Goal: Task Accomplishment & Management: Use online tool/utility

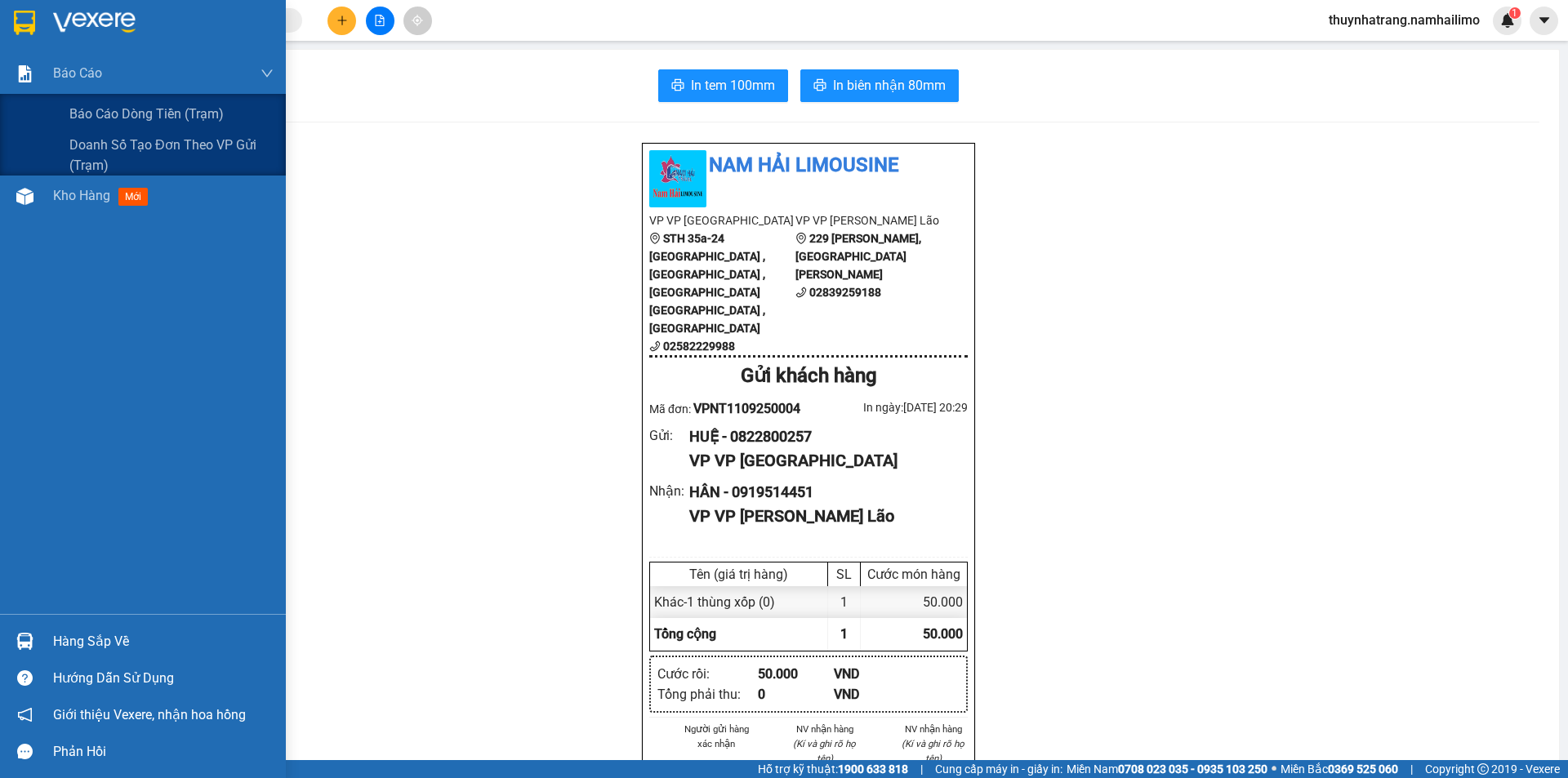
click at [33, 70] on img at bounding box center [25, 74] width 17 height 17
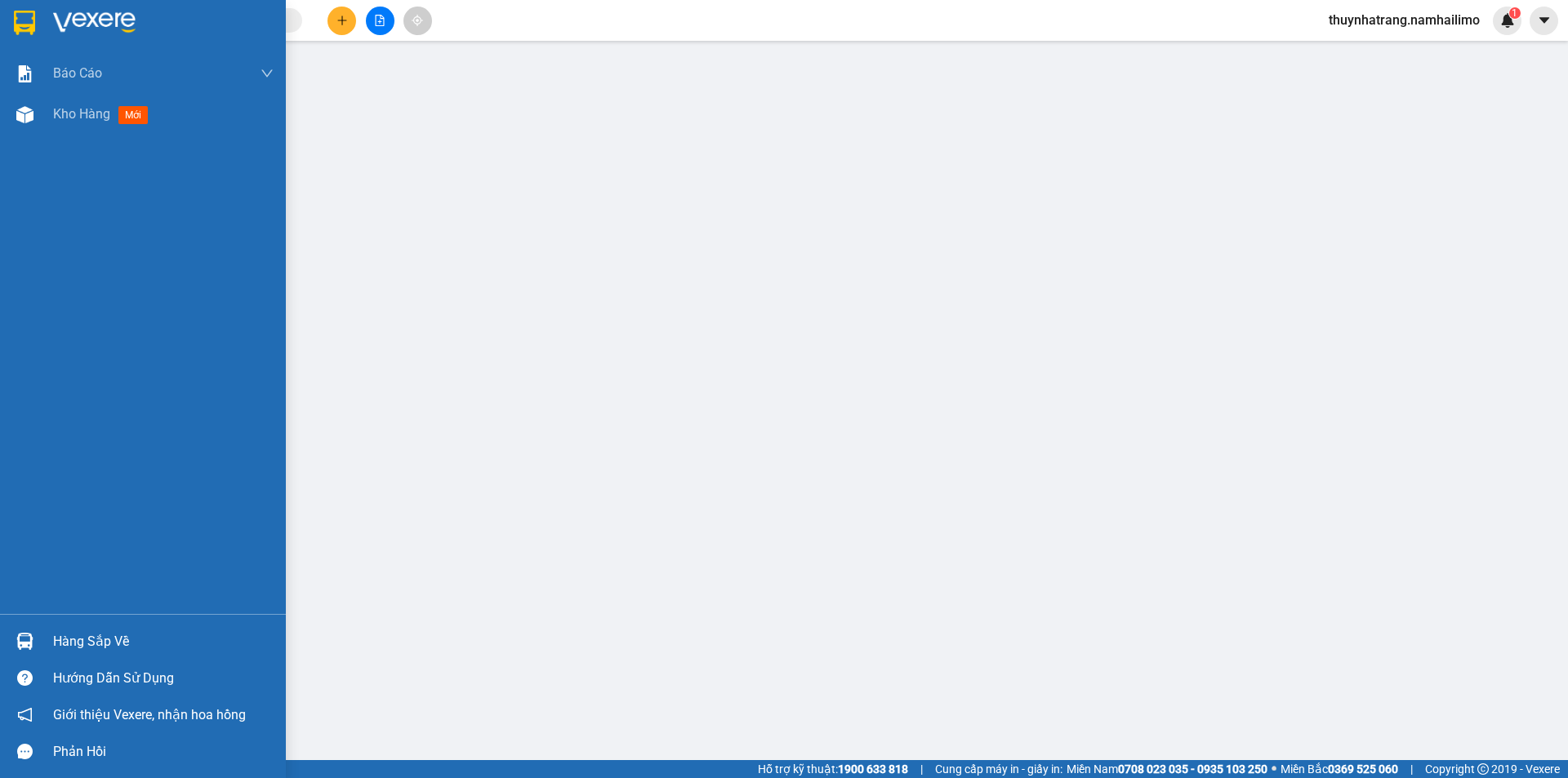
click at [102, 24] on img at bounding box center [94, 22] width 83 height 24
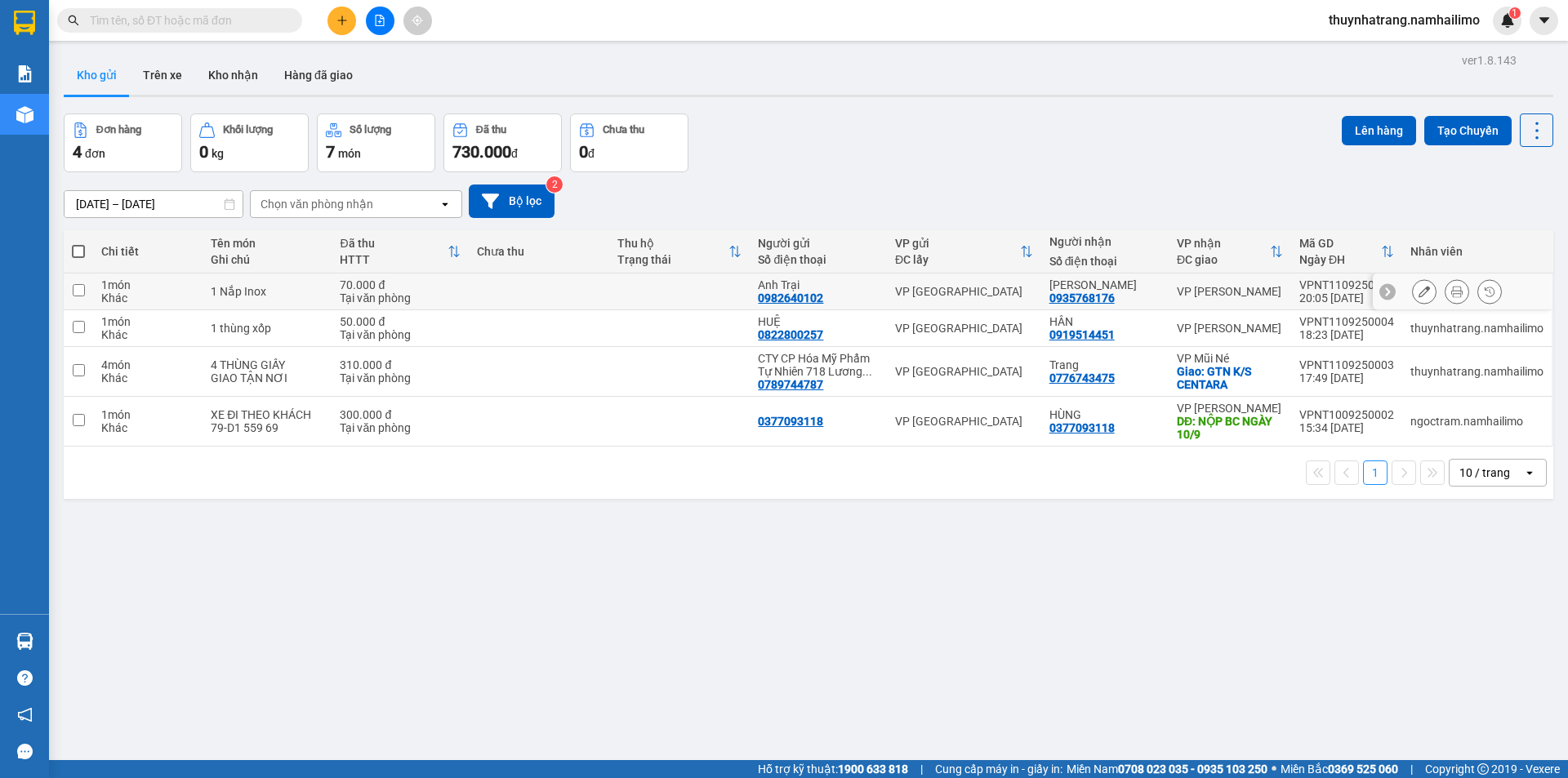
click at [872, 288] on div "Anh Trại" at bounding box center [818, 285] width 121 height 13
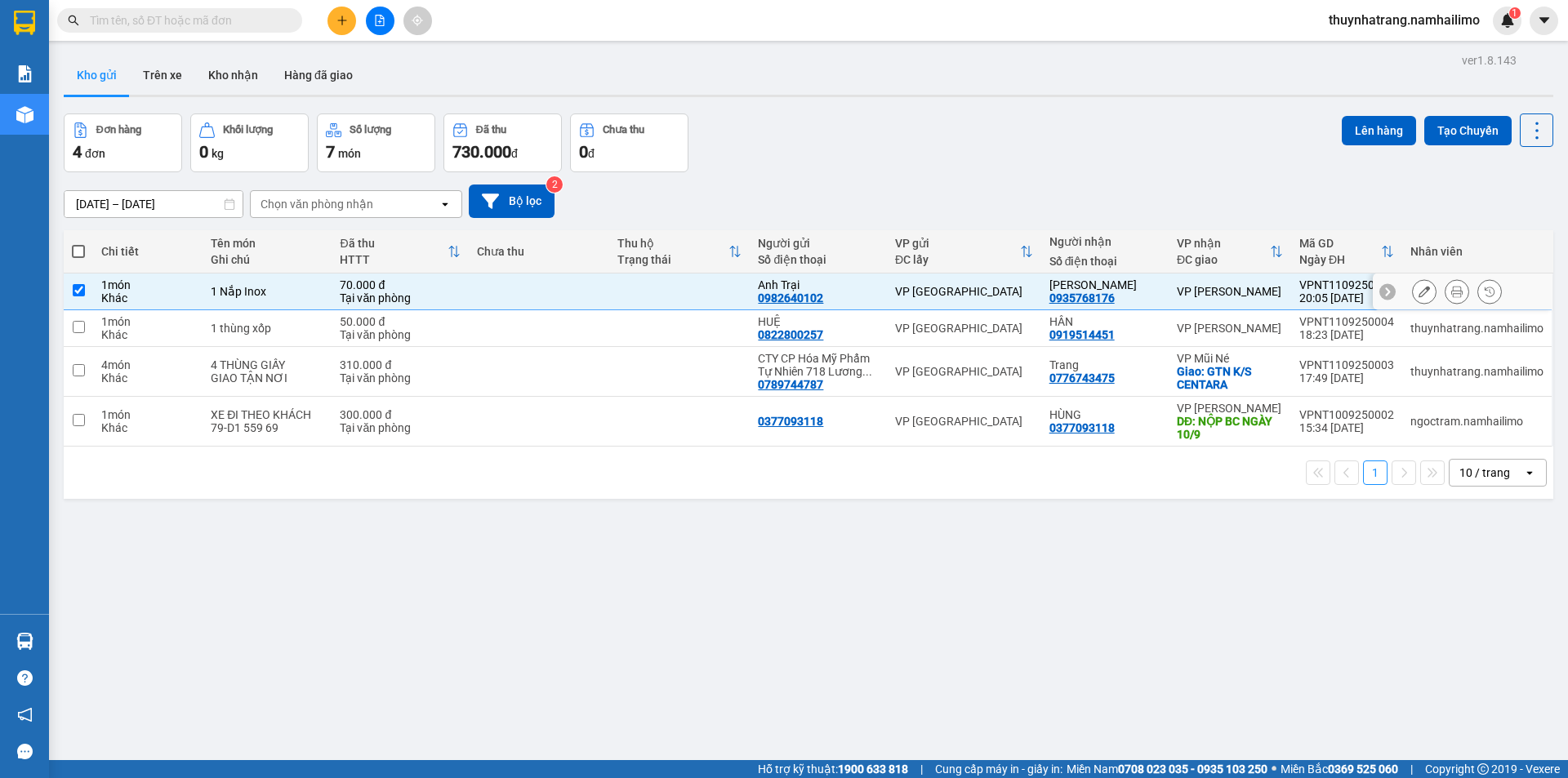
checkbox input "true"
click at [1452, 293] on icon at bounding box center [1457, 292] width 11 height 11
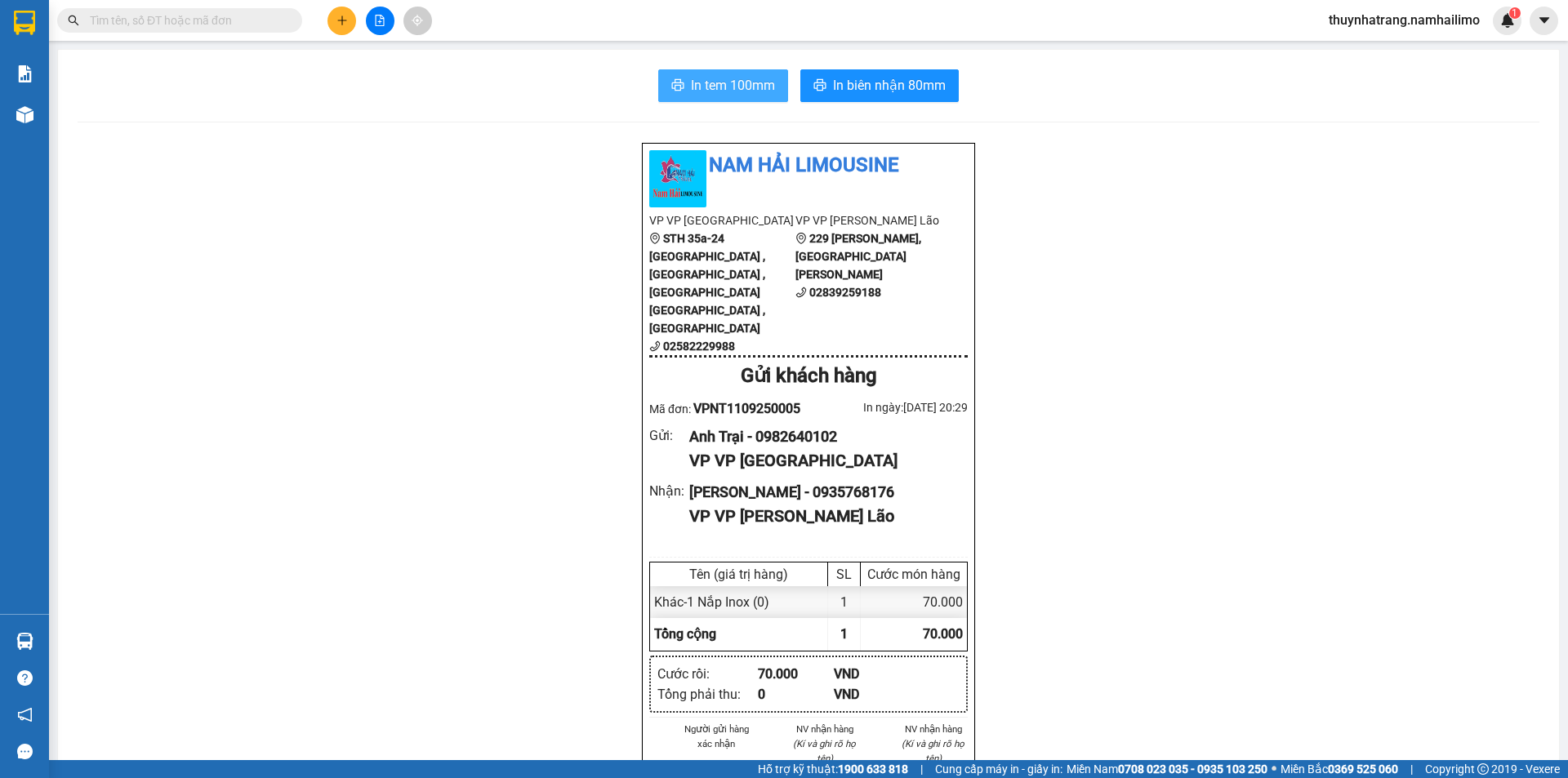
click at [729, 98] on button "In tem 100mm" at bounding box center [722, 86] width 130 height 33
click at [720, 82] on span "In tem 100mm" at bounding box center [733, 86] width 84 height 20
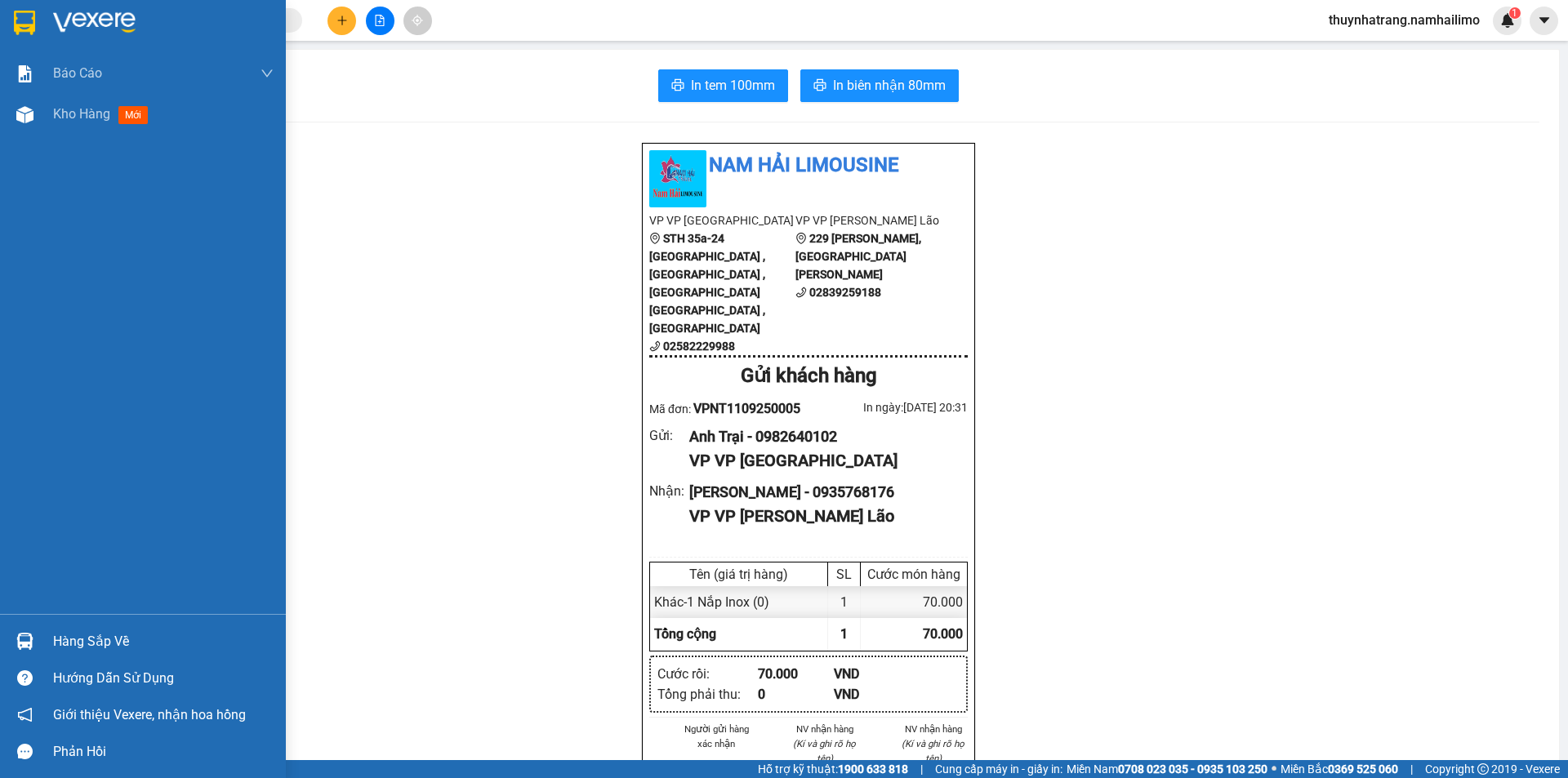
click at [24, 29] on img at bounding box center [24, 22] width 21 height 24
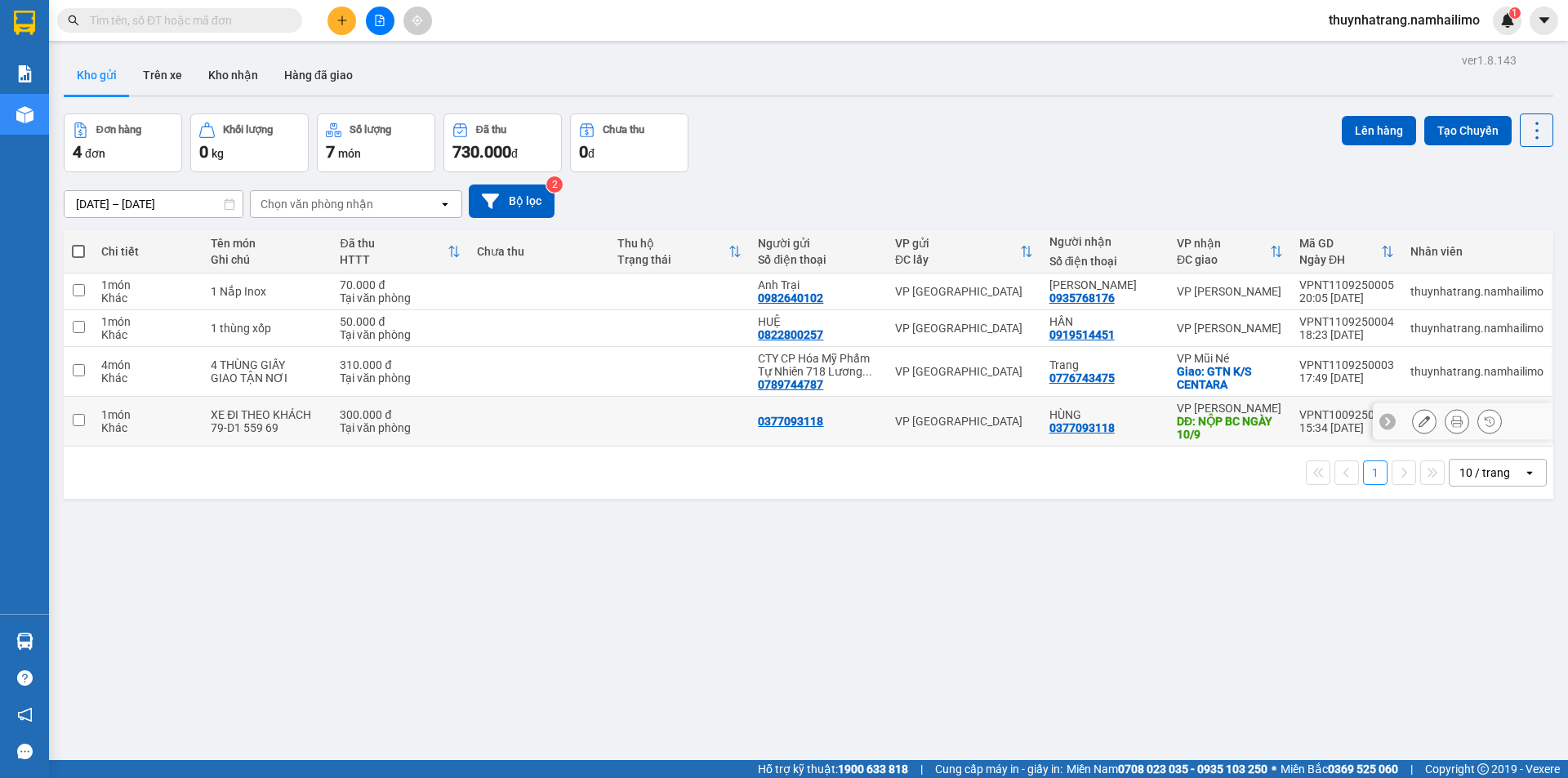
click at [301, 428] on div "79-D1 559 69" at bounding box center [266, 428] width 113 height 13
checkbox input "true"
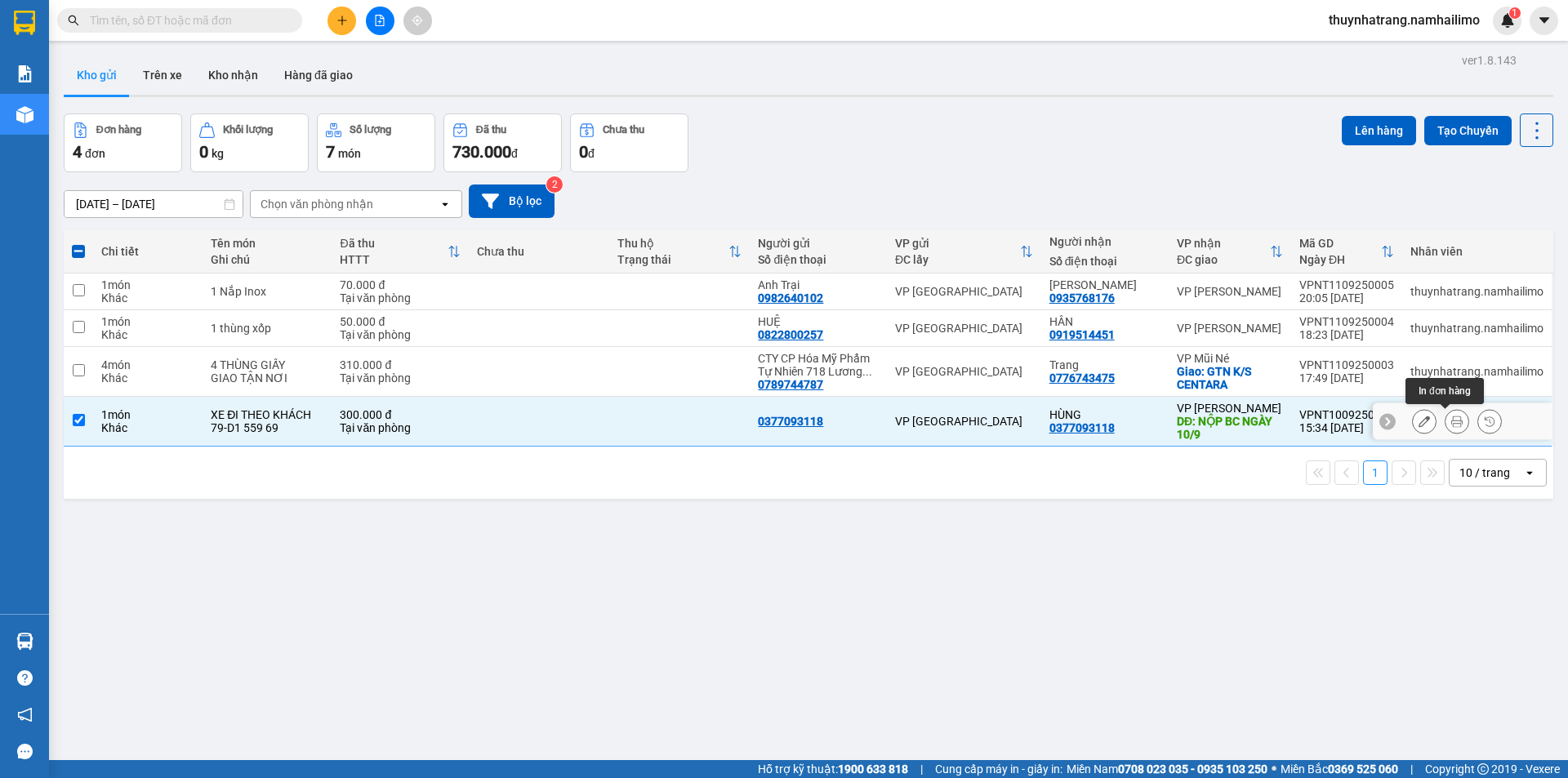
click at [1452, 425] on icon at bounding box center [1457, 421] width 11 height 11
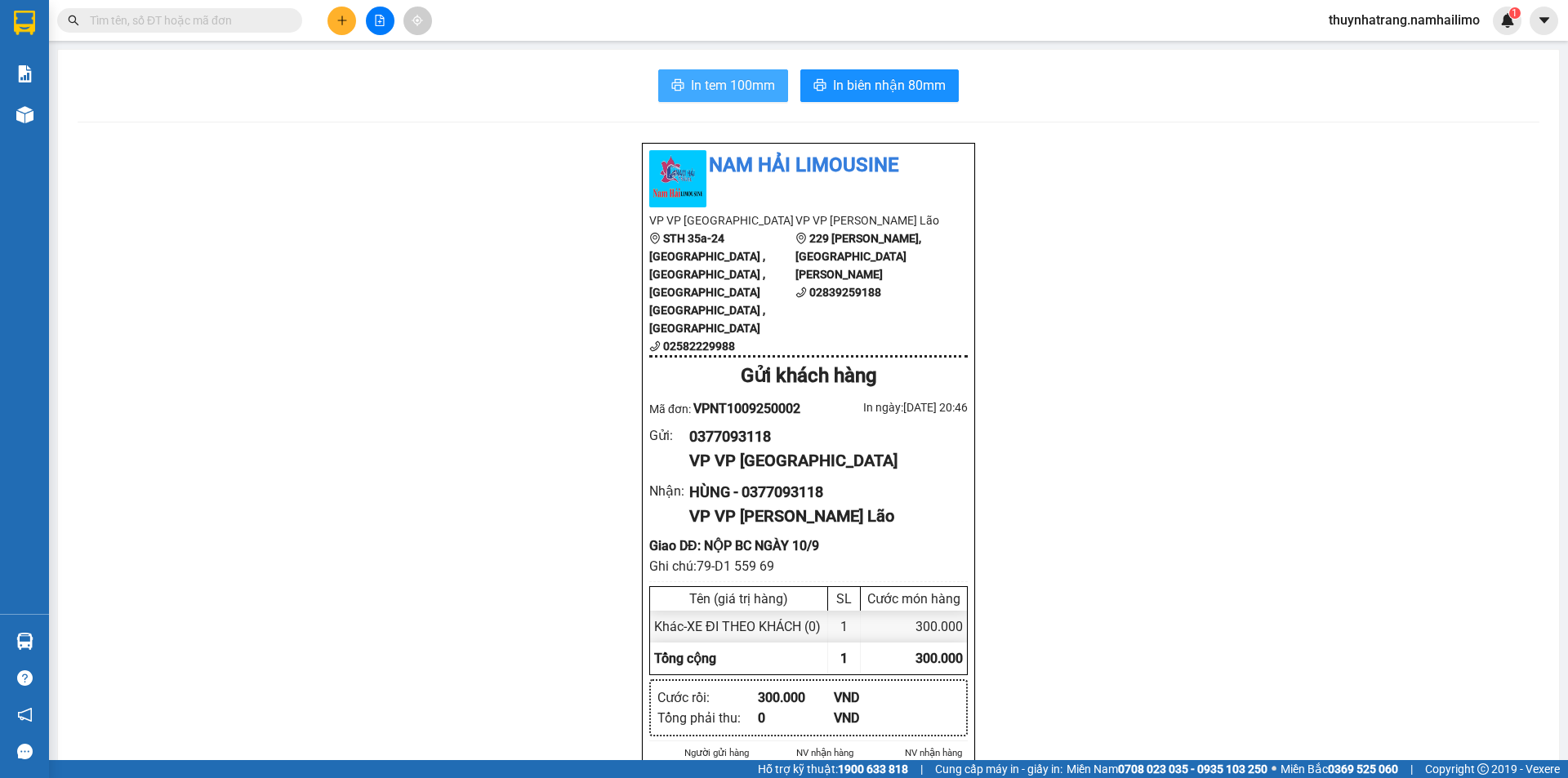
click at [759, 91] on span "In tem 100mm" at bounding box center [733, 86] width 84 height 20
